Goal: Information Seeking & Learning: Find contact information

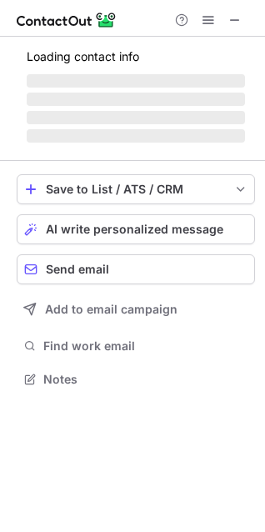
scroll to position [431, 265]
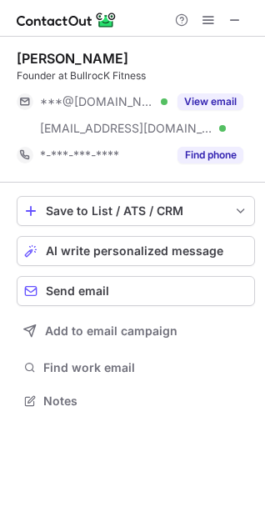
scroll to position [389, 265]
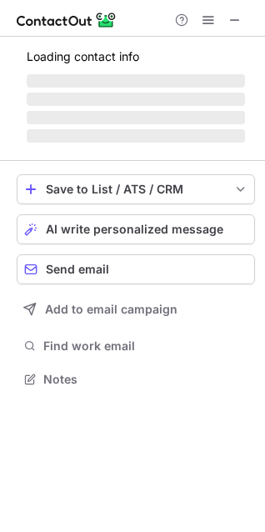
scroll to position [8, 8]
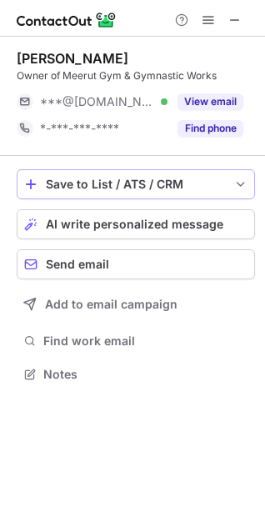
click at [122, 192] on button "Save to List / ATS / CRM" at bounding box center [136, 184] width 239 height 30
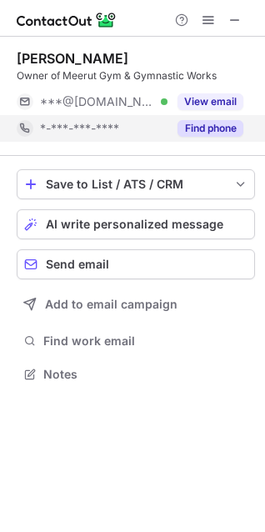
click at [232, 128] on button "Find phone" at bounding box center [211, 128] width 66 height 17
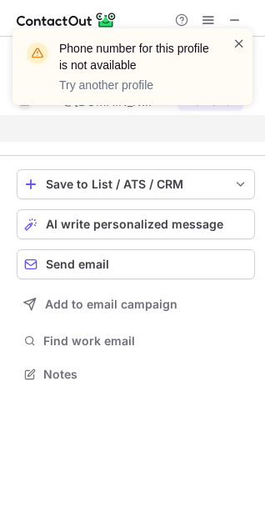
scroll to position [336, 265]
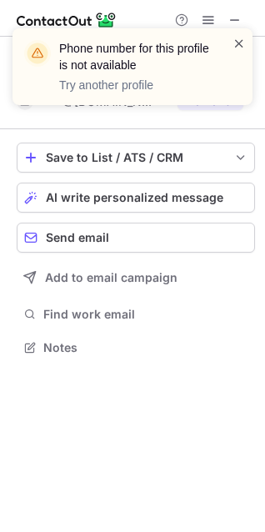
click at [236, 41] on span at bounding box center [239, 43] width 13 height 17
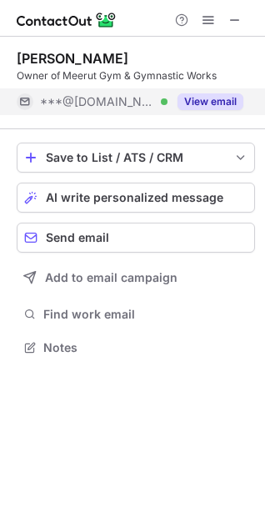
click at [196, 103] on button "View email" at bounding box center [211, 101] width 66 height 17
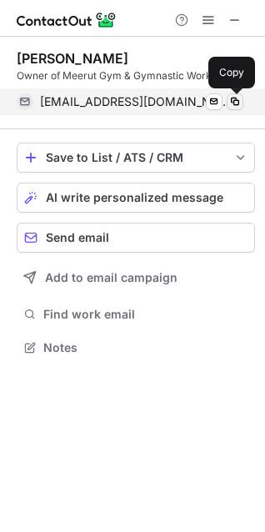
click at [234, 97] on span at bounding box center [235, 101] width 13 height 13
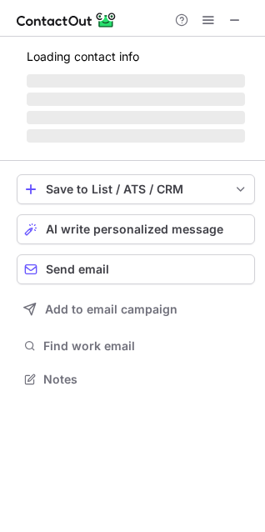
scroll to position [8, 8]
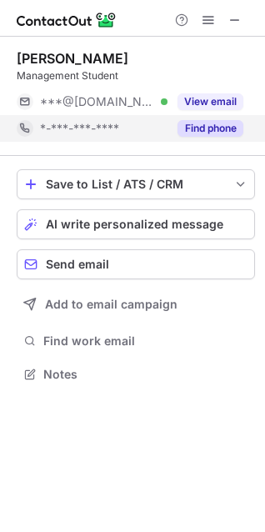
click at [193, 132] on button "Find phone" at bounding box center [211, 128] width 66 height 17
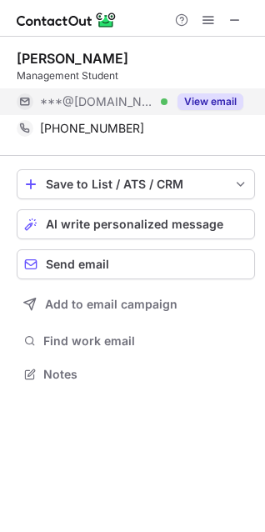
click at [211, 108] on button "View email" at bounding box center [211, 101] width 66 height 17
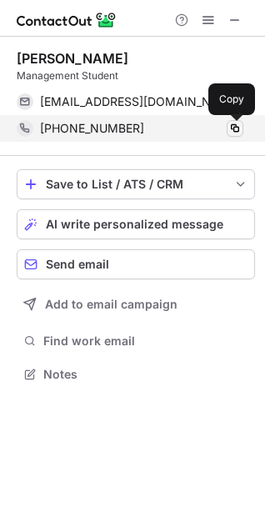
click at [239, 131] on span at bounding box center [235, 128] width 13 height 13
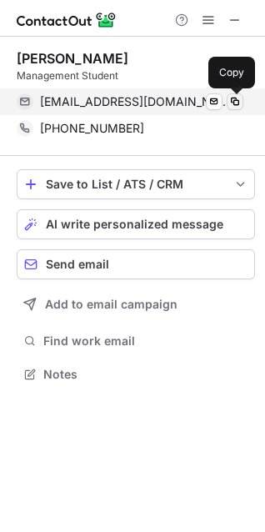
click at [235, 98] on span at bounding box center [235, 101] width 13 height 13
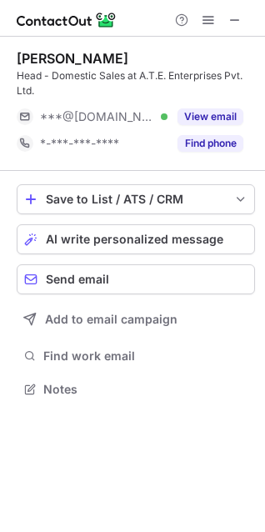
scroll to position [377, 265]
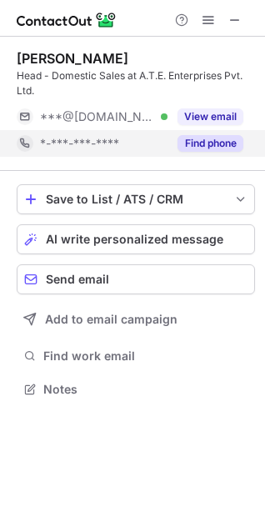
click at [220, 144] on button "Find phone" at bounding box center [211, 143] width 66 height 17
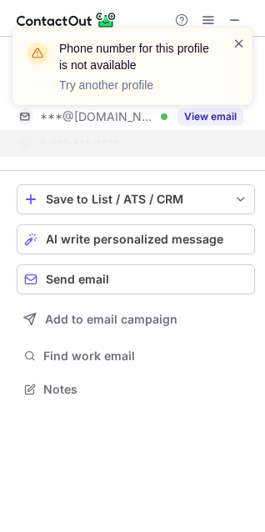
click at [239, 45] on span at bounding box center [239, 43] width 13 height 17
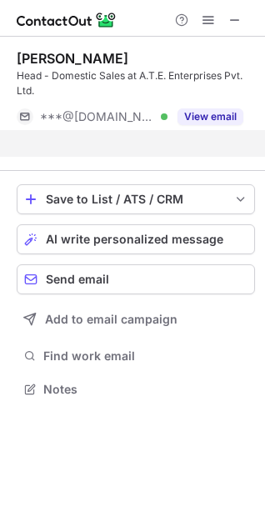
scroll to position [351, 265]
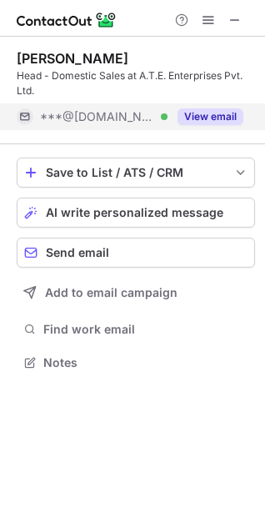
click at [216, 124] on button "View email" at bounding box center [211, 116] width 66 height 17
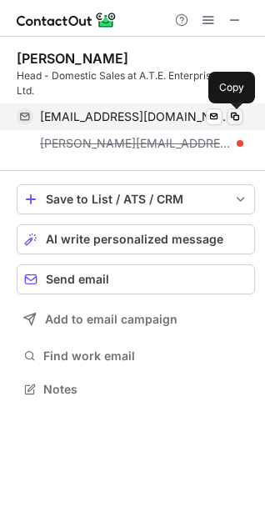
click at [240, 119] on span at bounding box center [235, 116] width 13 height 13
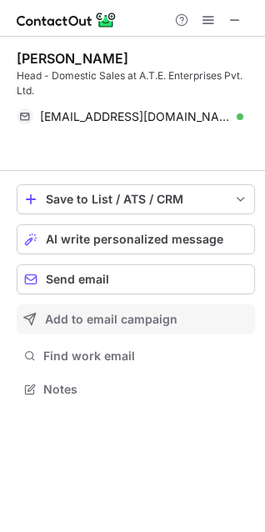
scroll to position [351, 265]
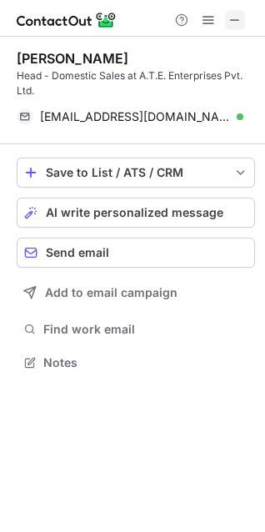
click at [235, 27] on span at bounding box center [235, 19] width 13 height 13
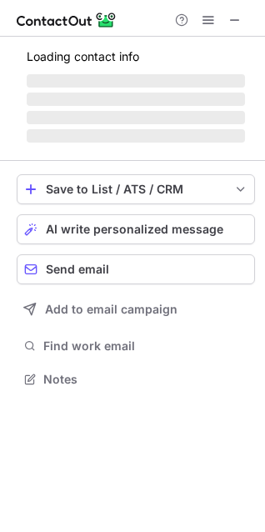
scroll to position [8, 8]
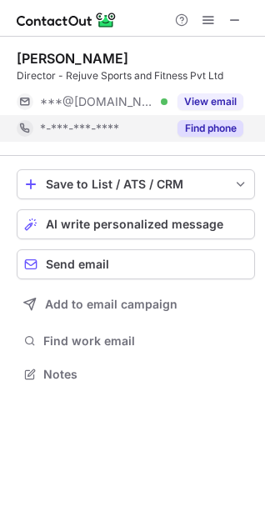
click at [232, 124] on button "Find phone" at bounding box center [211, 128] width 66 height 17
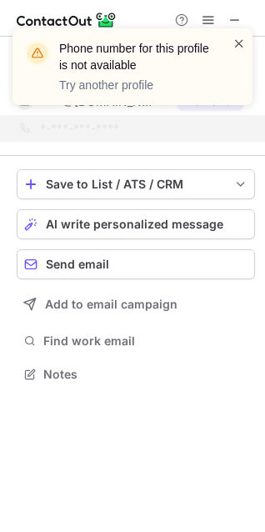
click at [237, 42] on span at bounding box center [239, 43] width 13 height 17
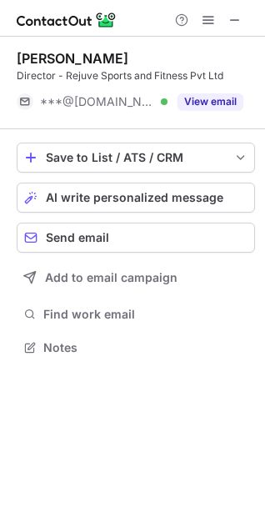
scroll to position [336, 265]
click at [230, 38] on div "Manish Balani Director - Rejuve Sports and Fitness Pvt Ltd ***@gmail.com Verifi…" at bounding box center [136, 83] width 239 height 93
click at [235, 13] on span at bounding box center [235, 19] width 13 height 13
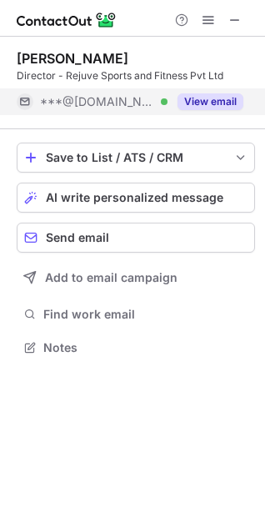
click at [214, 102] on button "View email" at bounding box center [211, 101] width 66 height 17
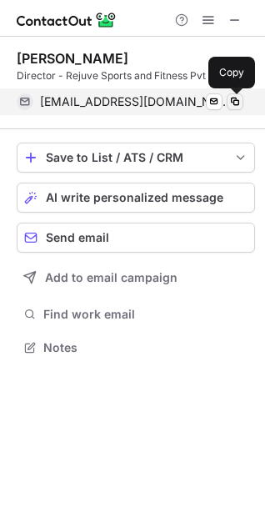
click at [239, 102] on span at bounding box center [235, 101] width 13 height 13
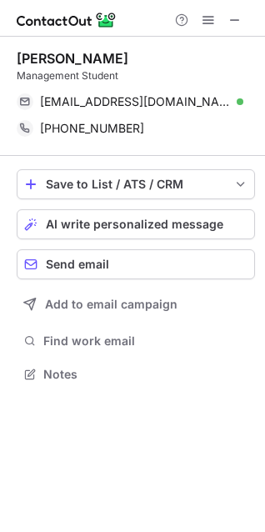
scroll to position [362, 265]
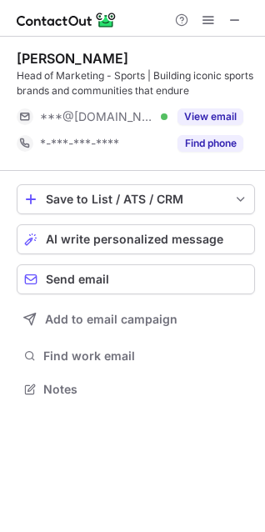
scroll to position [377, 265]
